Goal: Transaction & Acquisition: Register for event/course

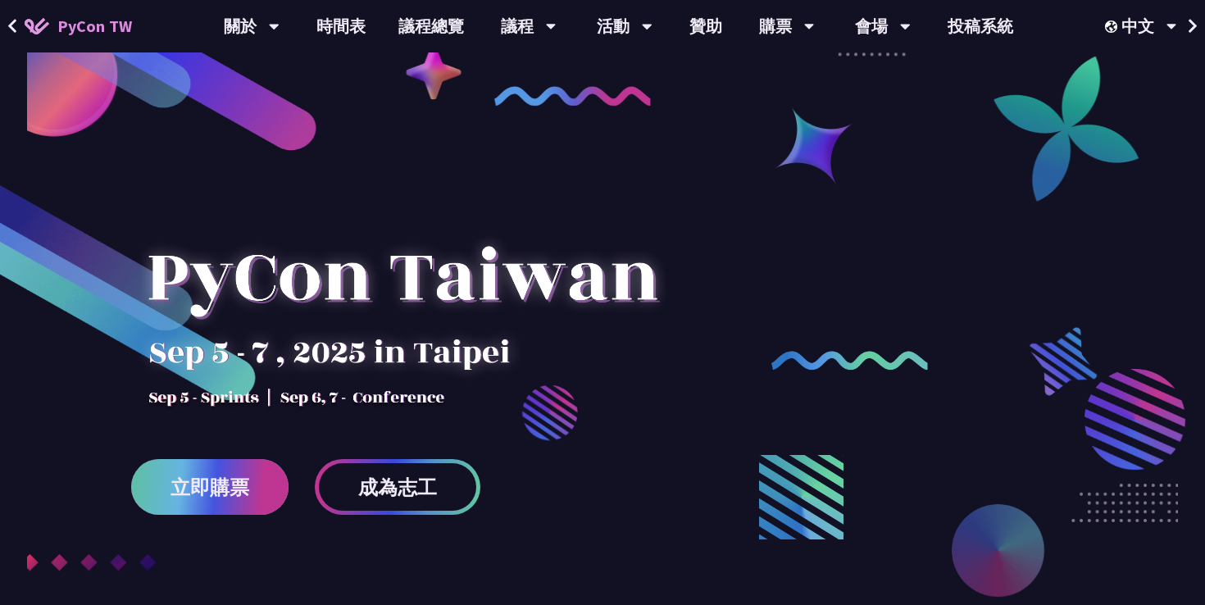
click at [216, 481] on span "立即購票" at bounding box center [210, 487] width 79 height 20
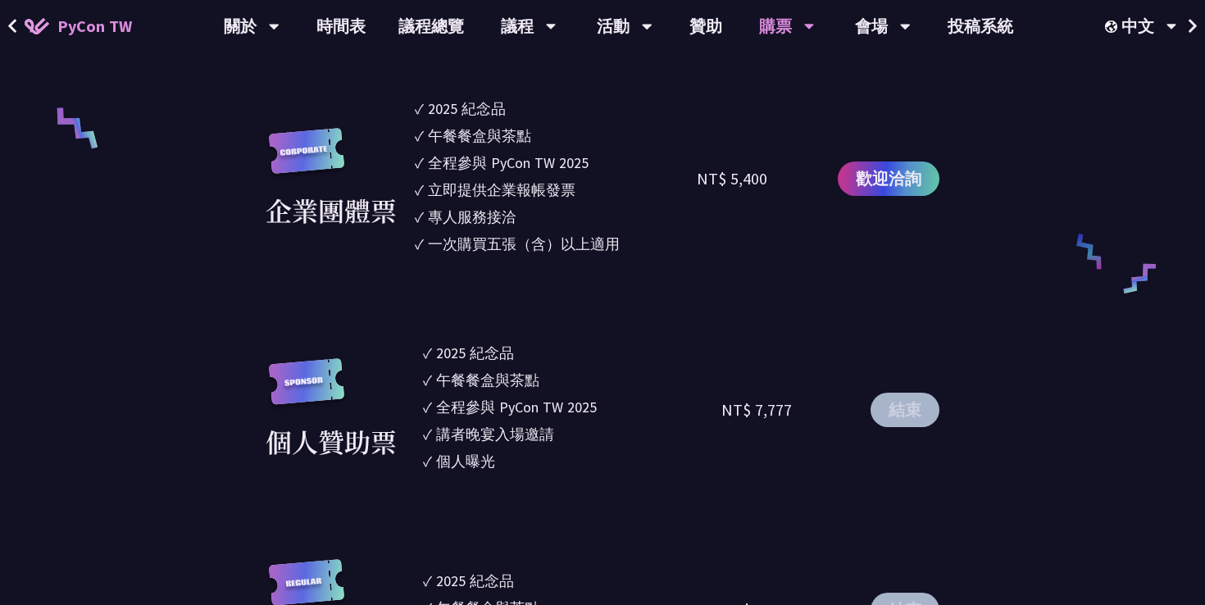
scroll to position [1276, 0]
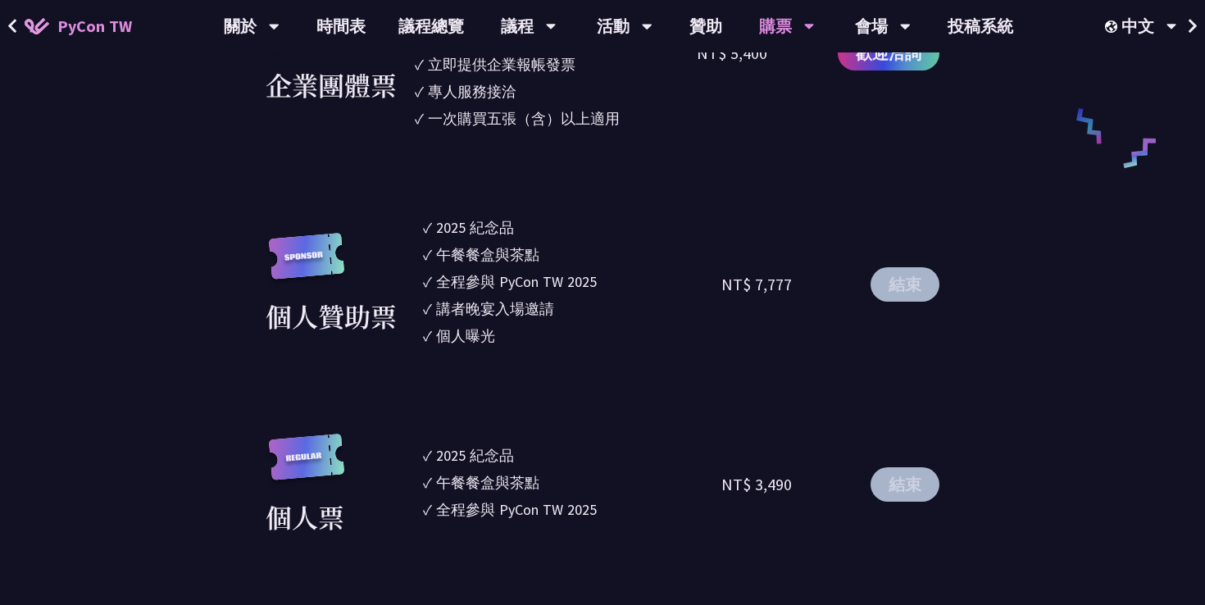
click at [912, 282] on button "結束" at bounding box center [905, 284] width 69 height 34
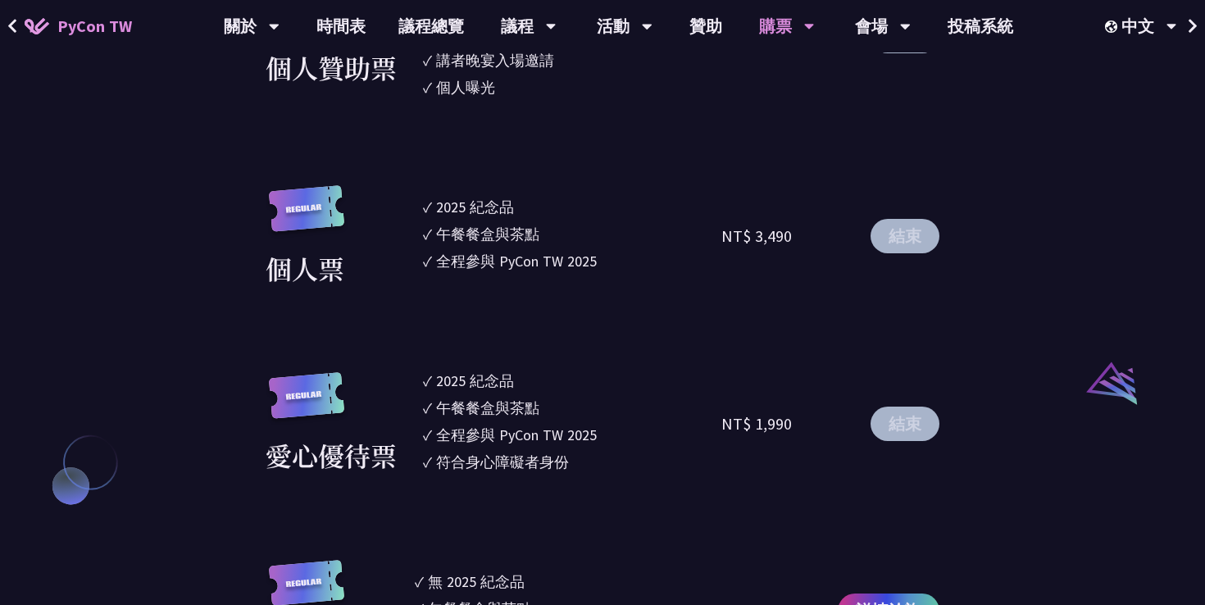
scroll to position [1530, 0]
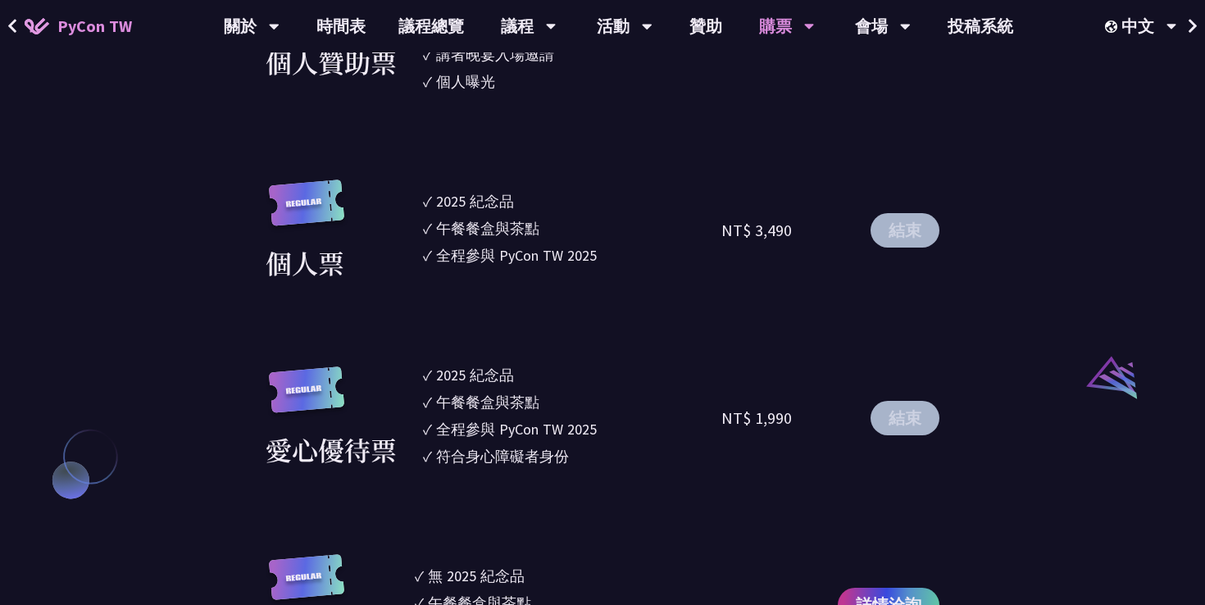
click at [902, 223] on button "結束" at bounding box center [905, 230] width 69 height 34
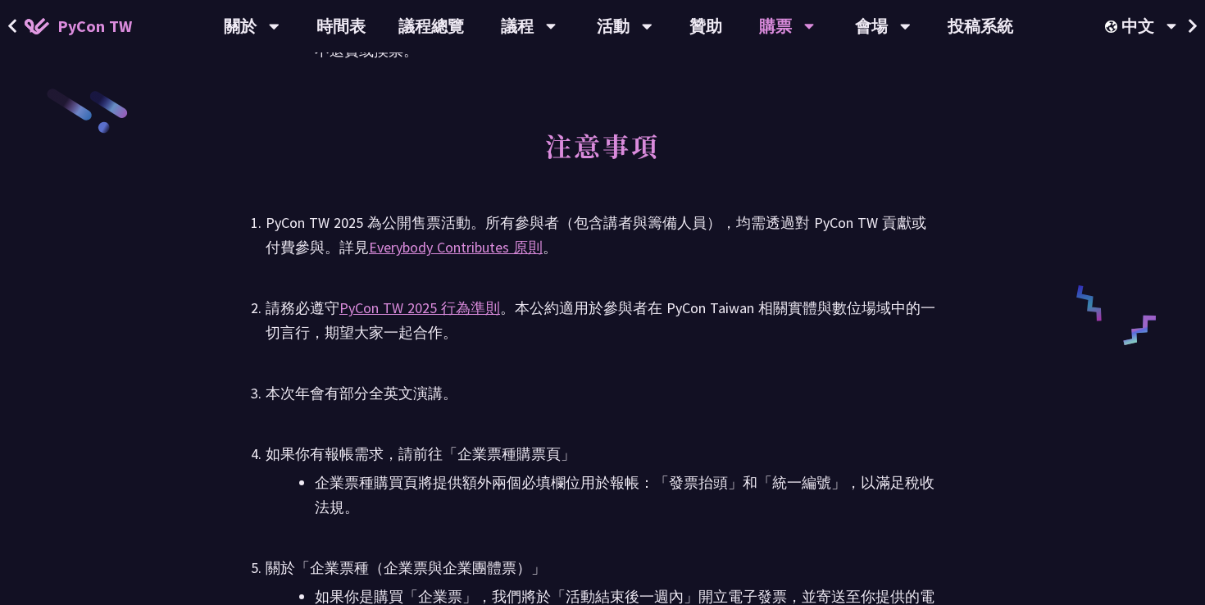
scroll to position [2559, 0]
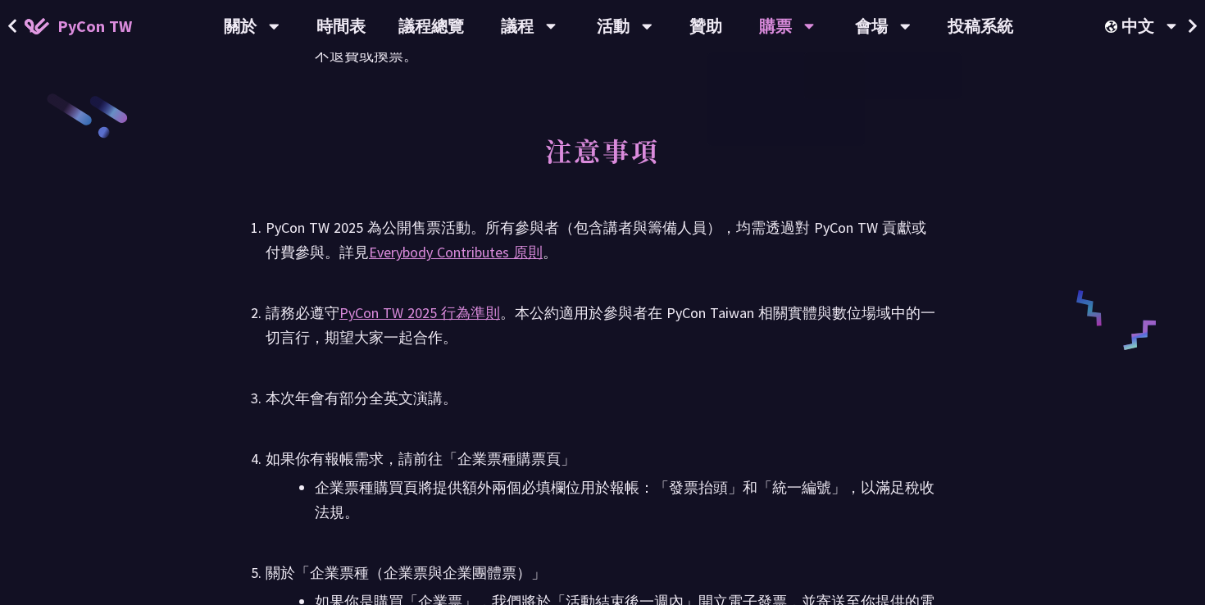
click at [822, 202] on h2 "注意事項" at bounding box center [603, 162] width 674 height 90
click at [785, 85] on link "購票資訊" at bounding box center [785, 76] width 157 height 39
click at [782, 34] on div "購票" at bounding box center [787, 26] width 56 height 52
click at [781, 34] on div "購票" at bounding box center [787, 26] width 56 height 52
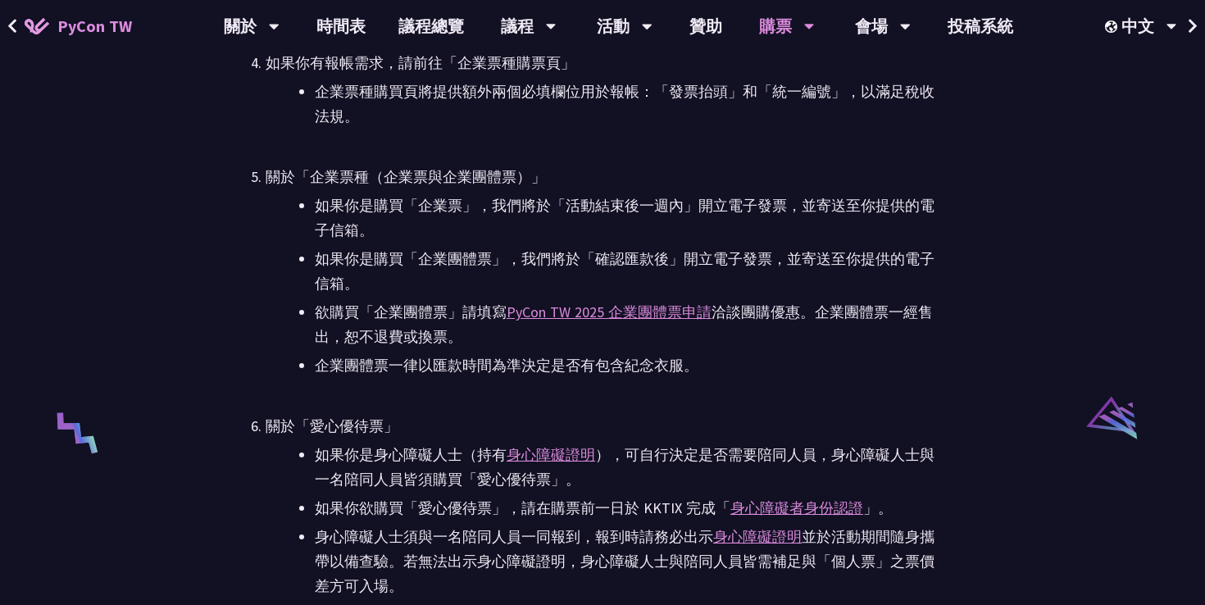
scroll to position [2719, 0]
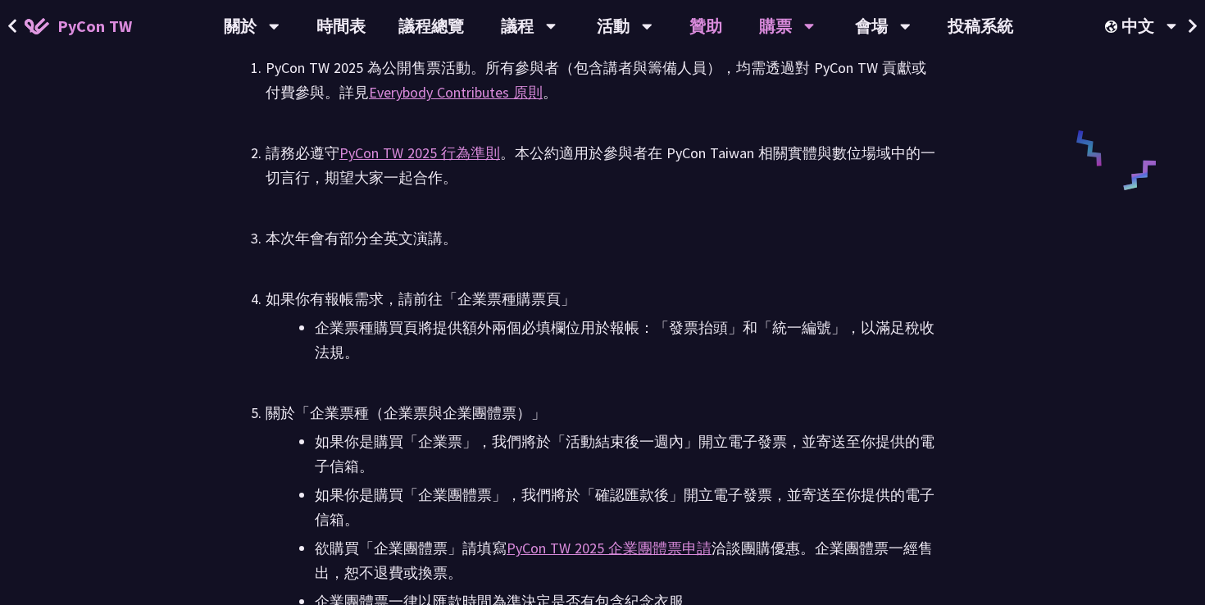
click at [712, 34] on link "贊助" at bounding box center [706, 26] width 66 height 52
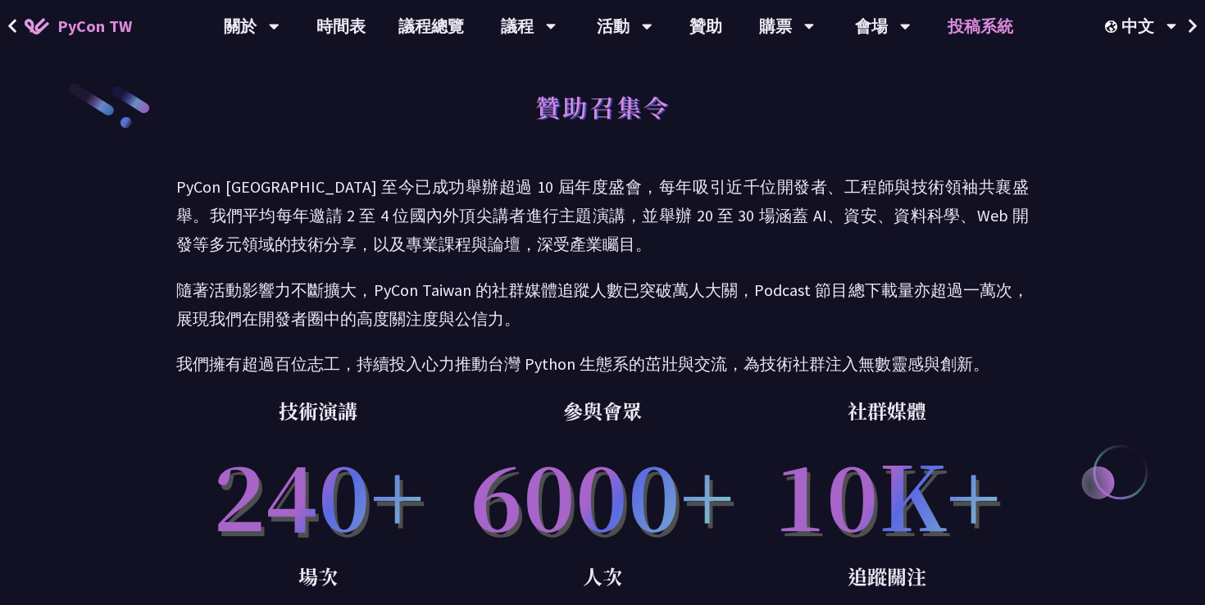
click at [1000, 33] on link "投稿系統" at bounding box center [980, 26] width 98 height 52
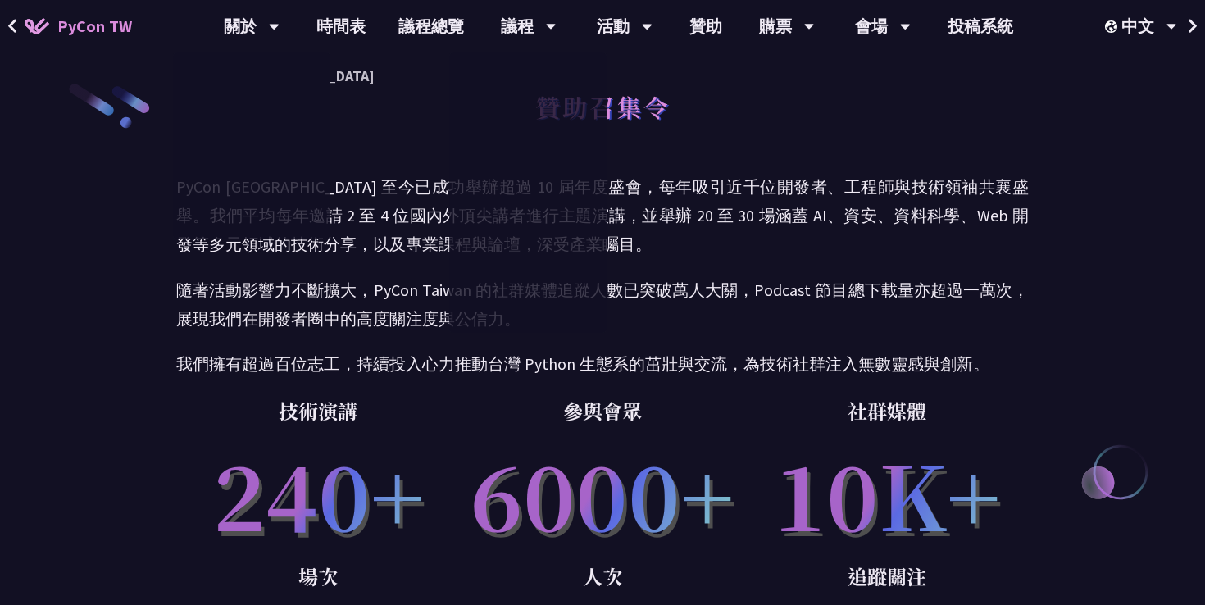
click at [89, 31] on span "PyCon TW" at bounding box center [94, 26] width 75 height 25
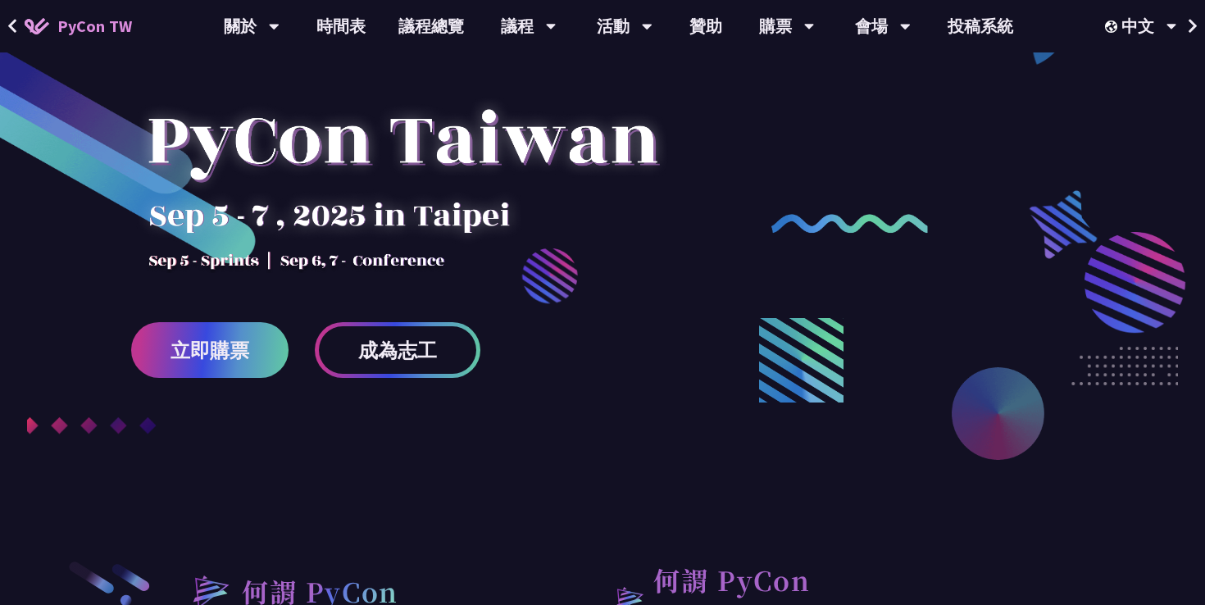
scroll to position [148, 0]
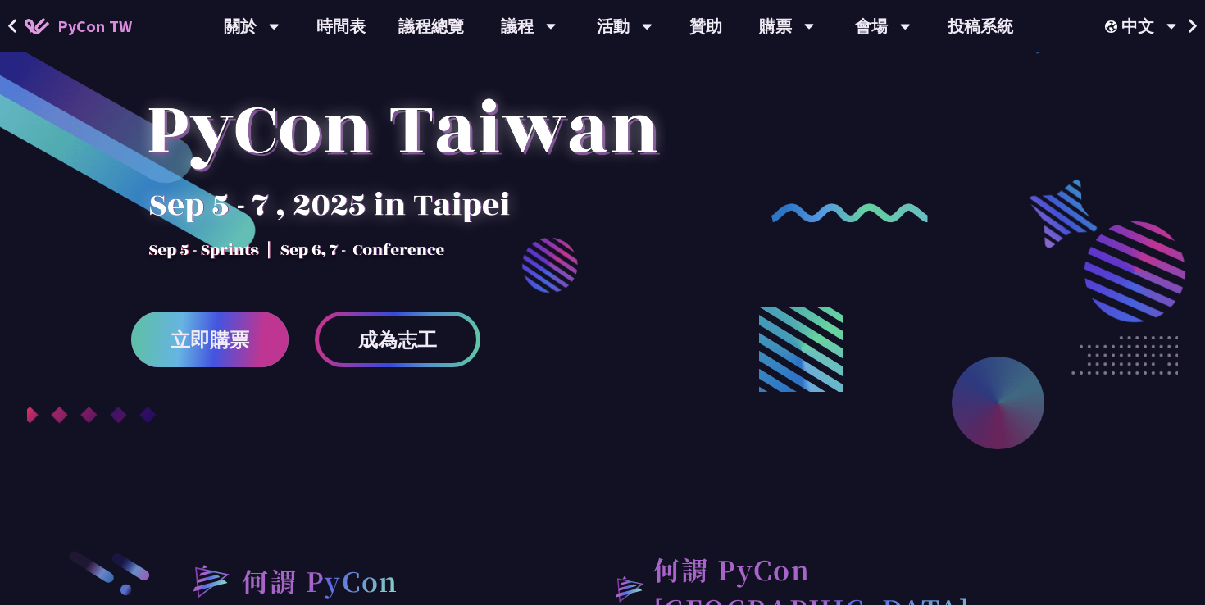
click at [216, 336] on span "立即購票" at bounding box center [210, 340] width 79 height 20
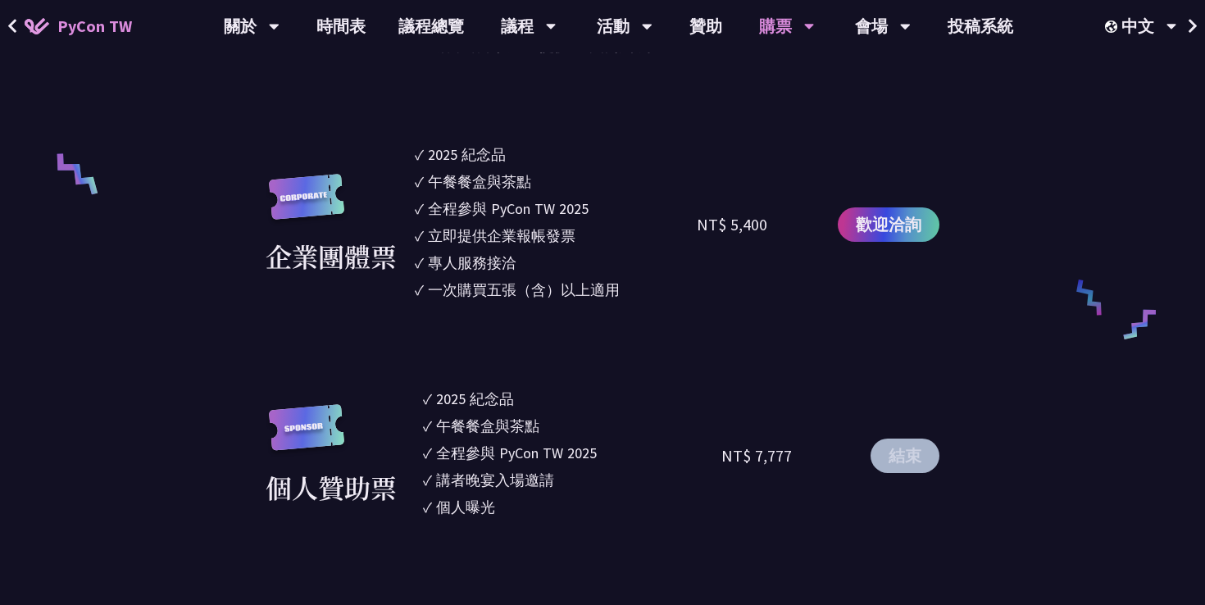
scroll to position [947, 0]
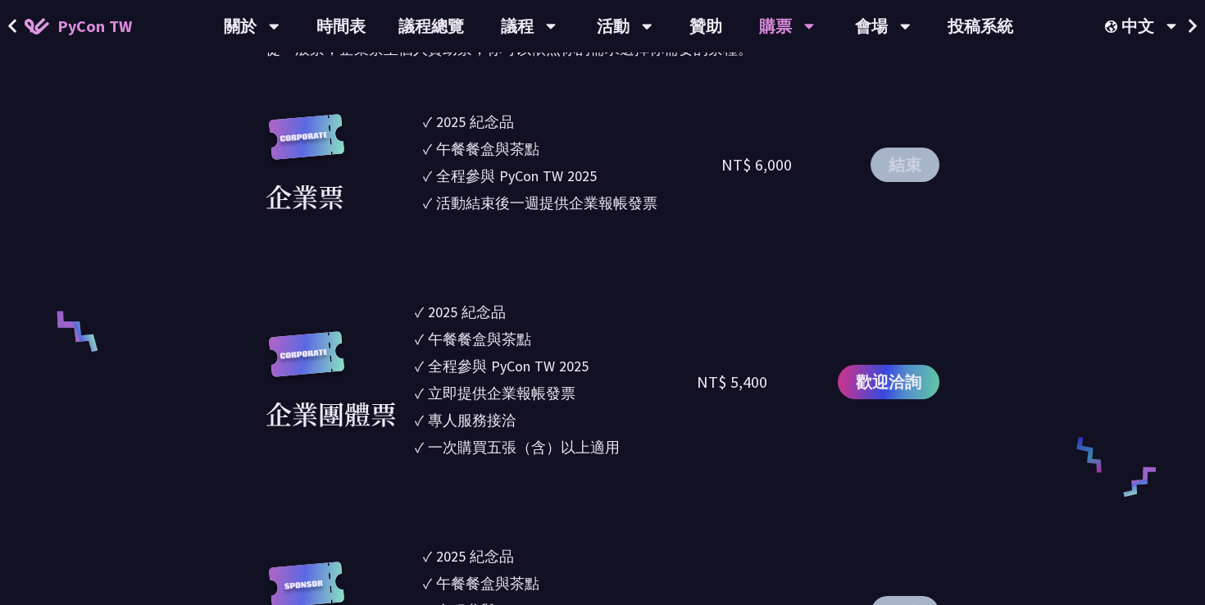
click at [111, 20] on span "PyCon TW" at bounding box center [94, 26] width 75 height 25
